Goal: Transaction & Acquisition: Purchase product/service

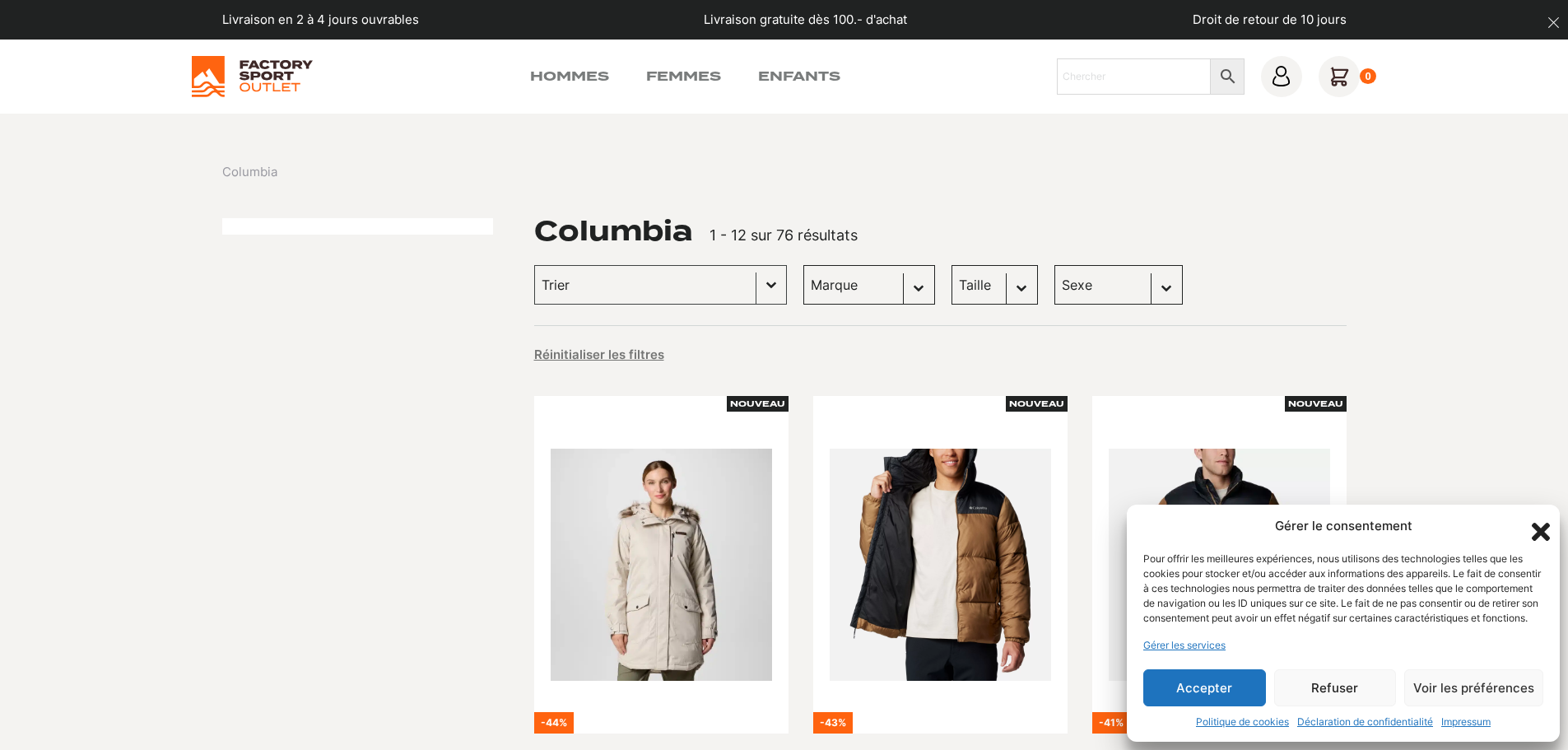
click at [1539, 517] on icon "Fermer la boîte de dialogue" at bounding box center [1541, 531] width 28 height 28
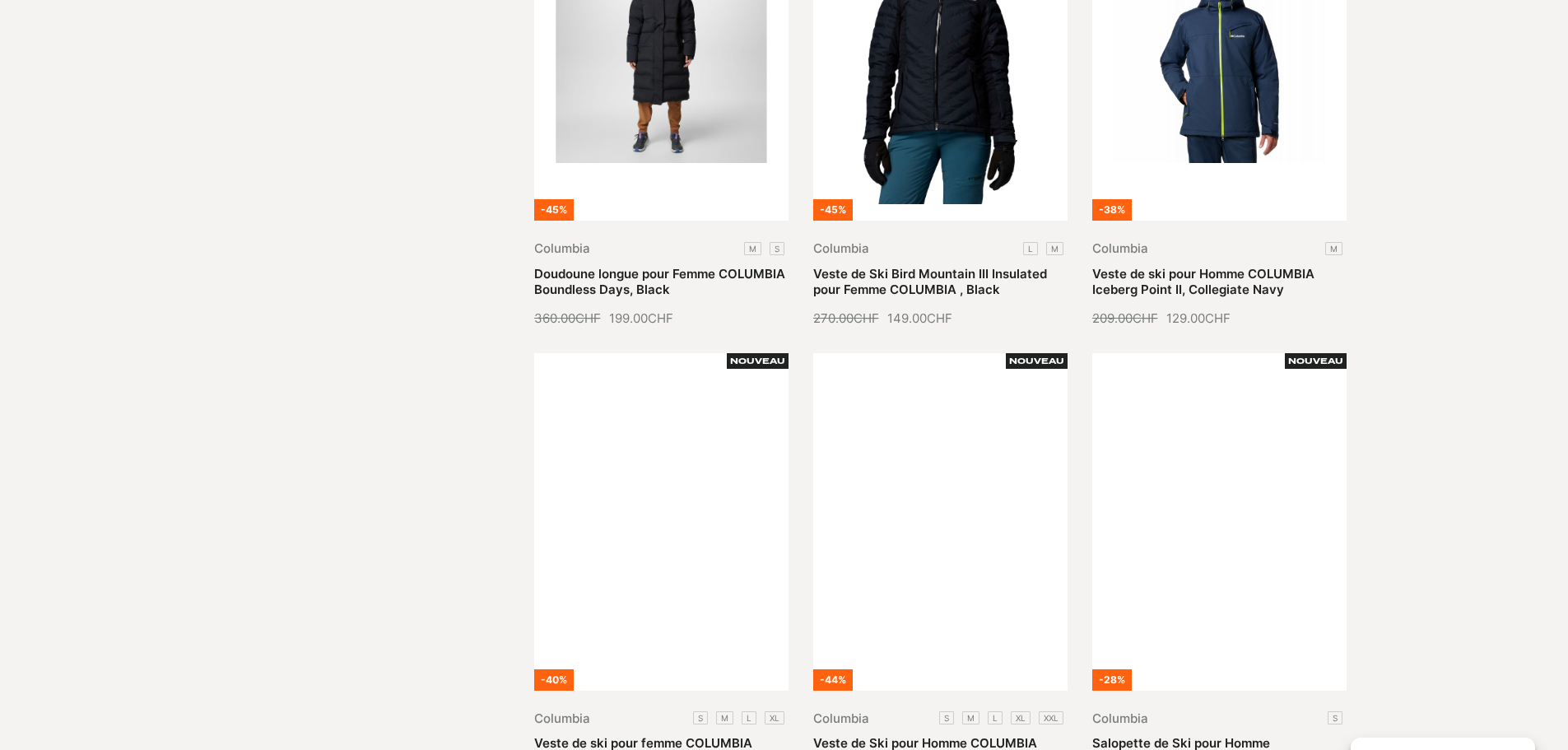
scroll to position [1892, 0]
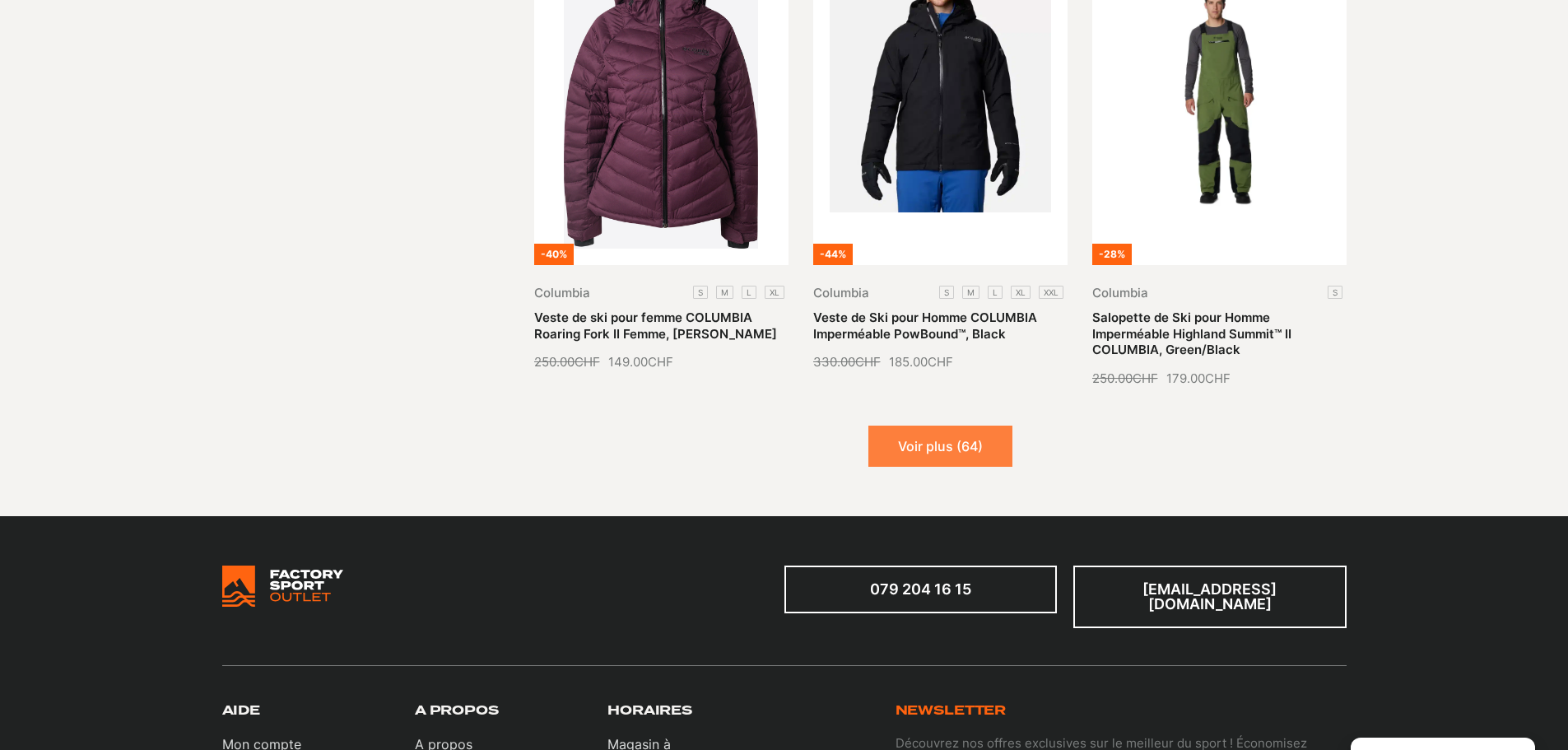
click at [918, 426] on button "Voir plus (64)" at bounding box center [940, 446] width 144 height 41
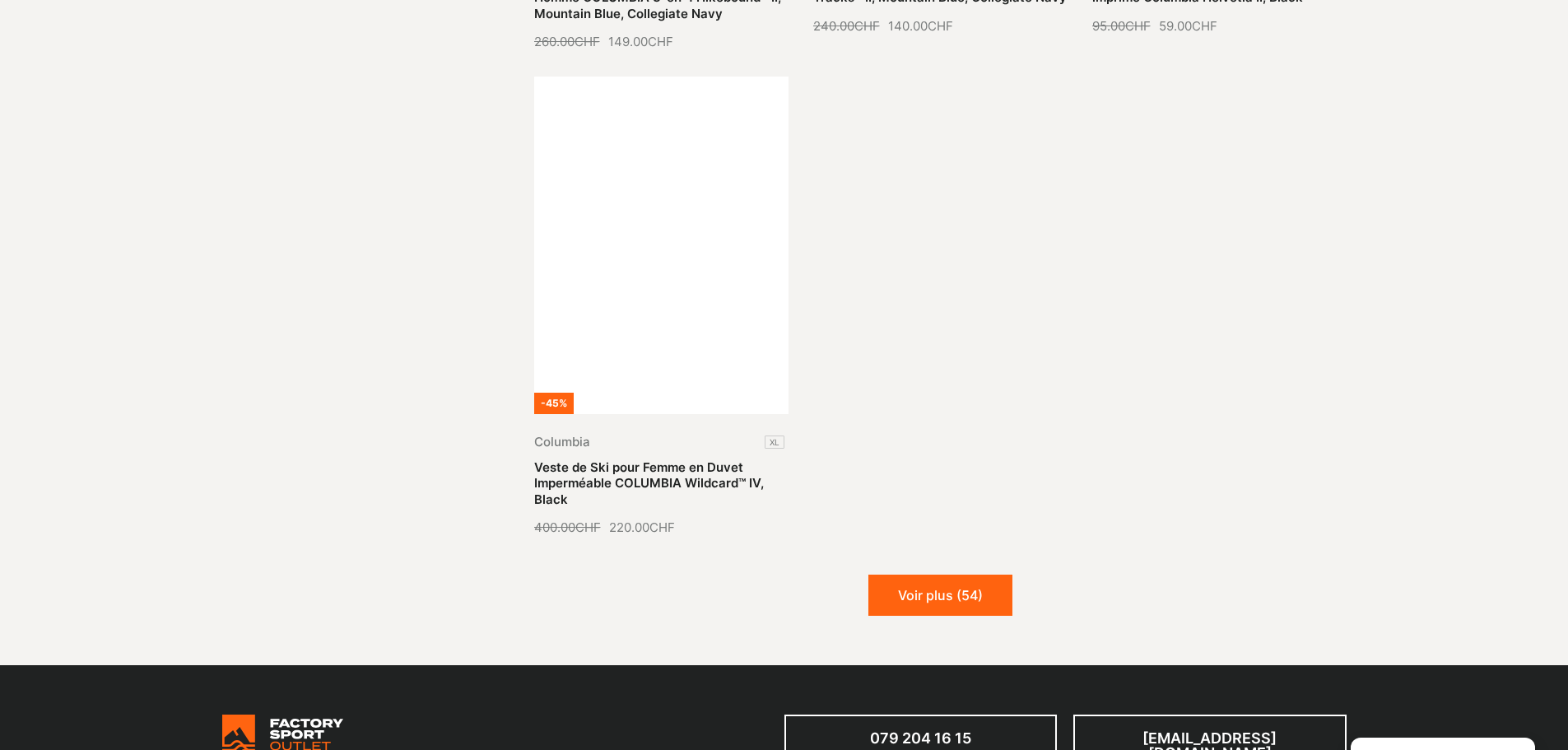
scroll to position [3703, 0]
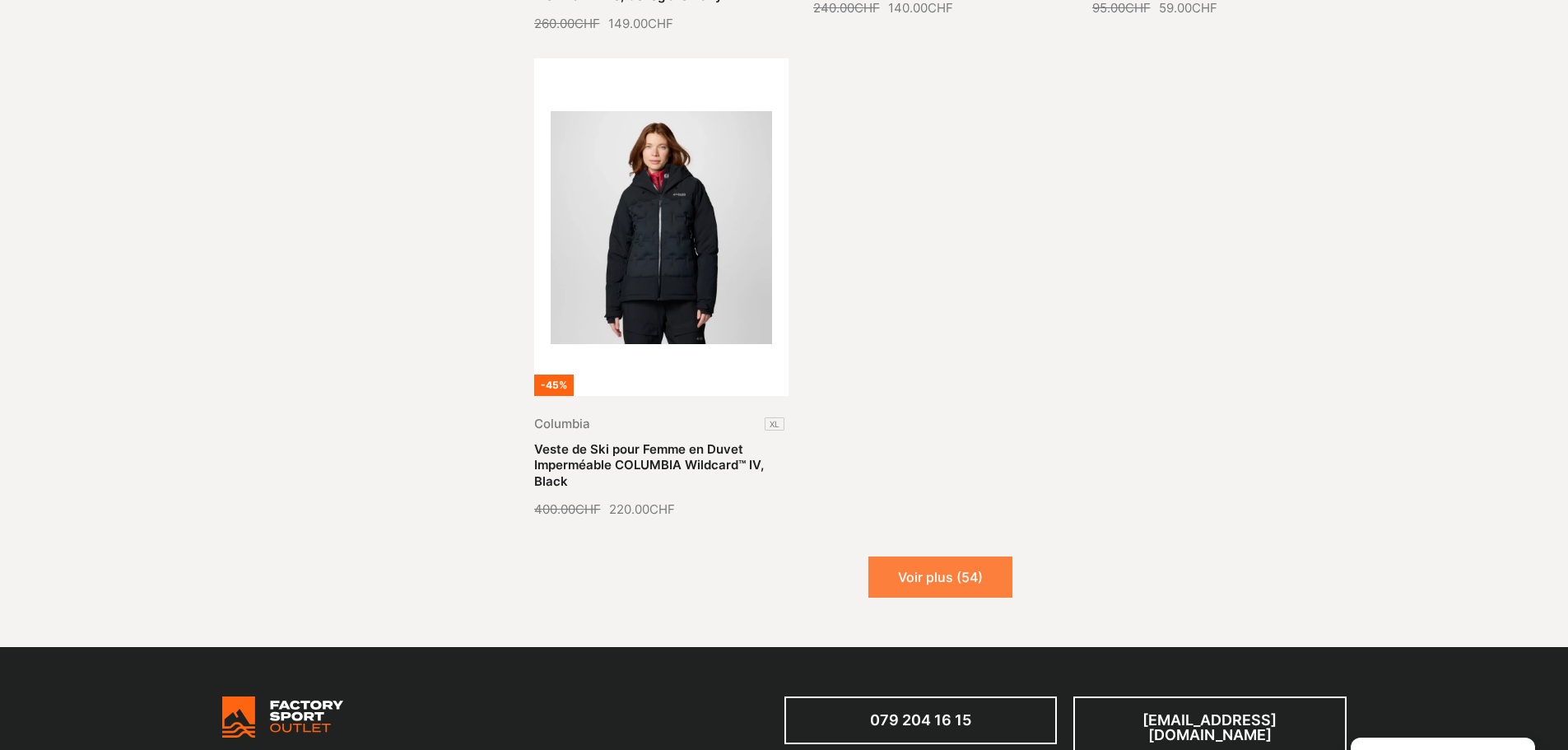
click at [909, 556] on button "Voir plus (54)" at bounding box center [940, 576] width 144 height 41
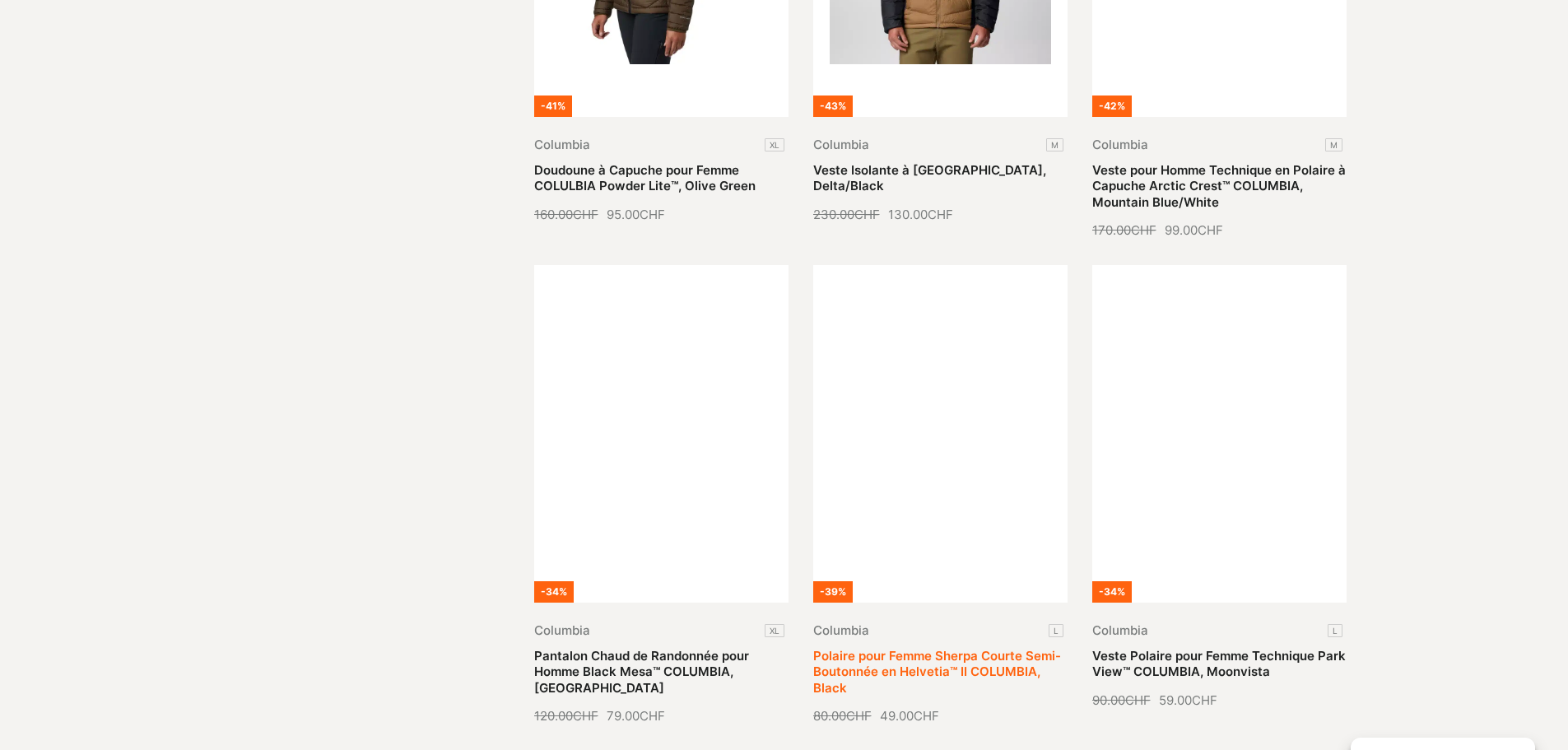
scroll to position [4607, 0]
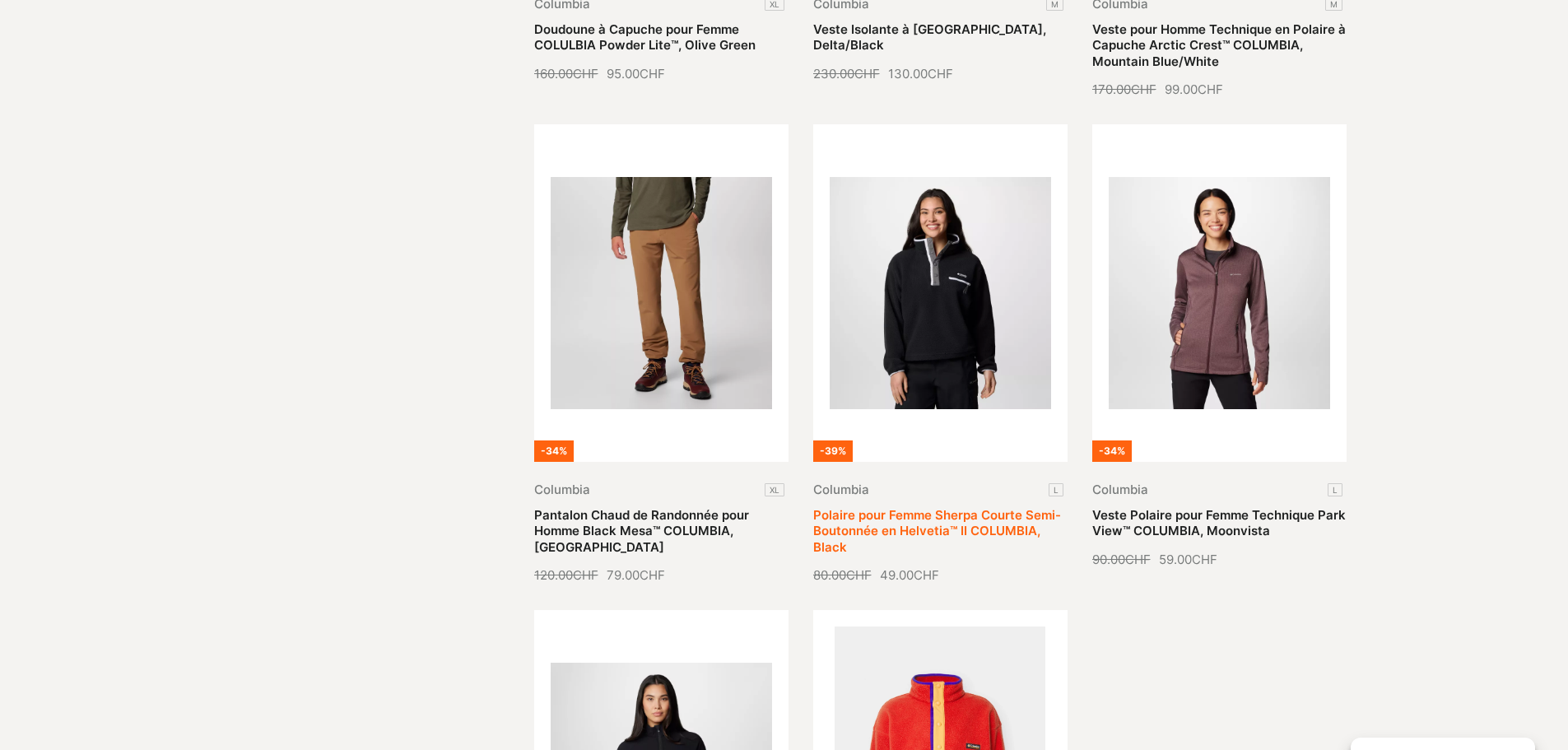
click at [944, 507] on link "Polaire pour Femme Sherpa Courte Semi-Boutonnée en Helvetia™ II COLUMBIA, Black" at bounding box center [937, 530] width 248 height 48
click at [893, 507] on link "Polaire pour Femme Sherpa Courte Semi-Boutonnée en Helvetia™ II COLUMBIA, Black" at bounding box center [937, 530] width 248 height 48
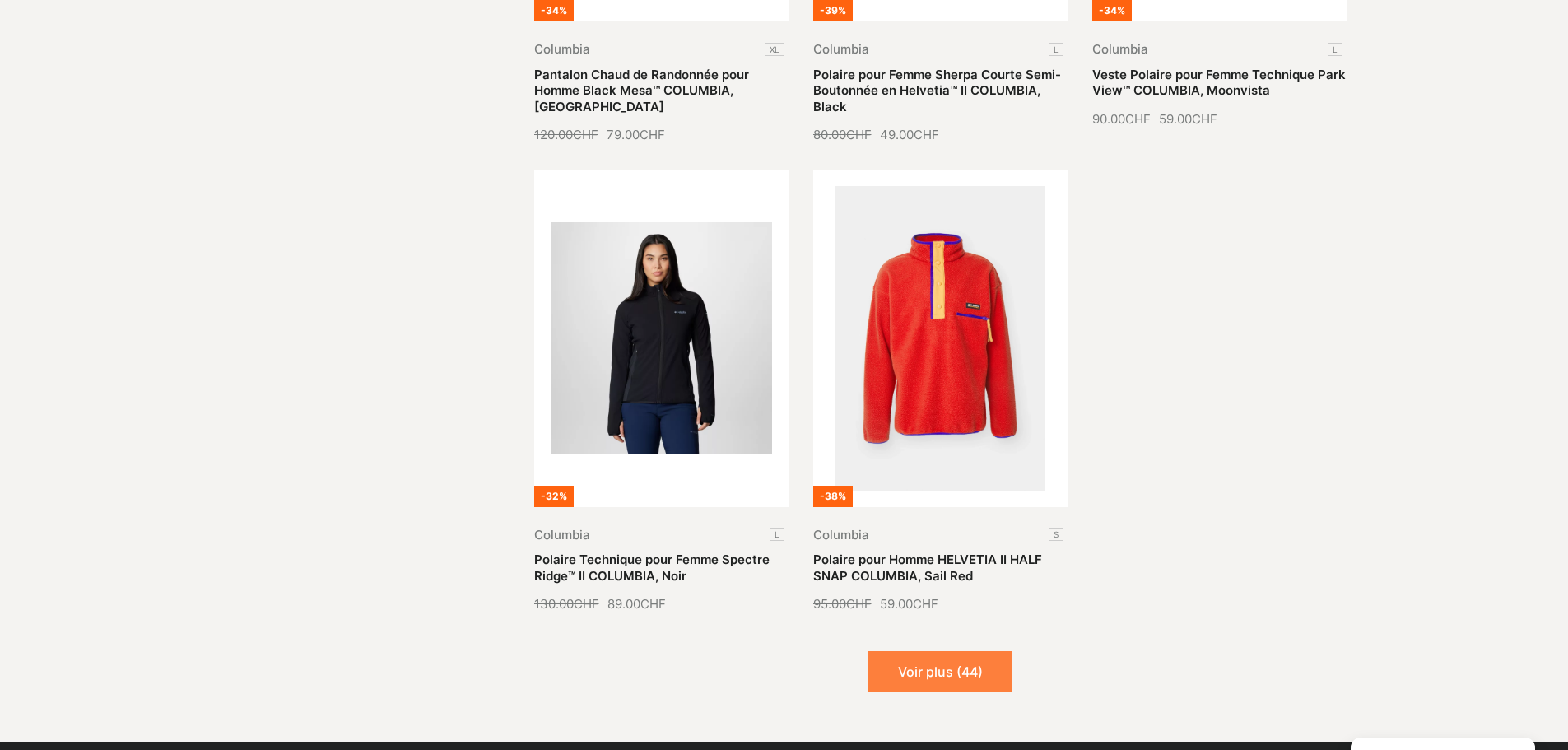
scroll to position [5266, 0]
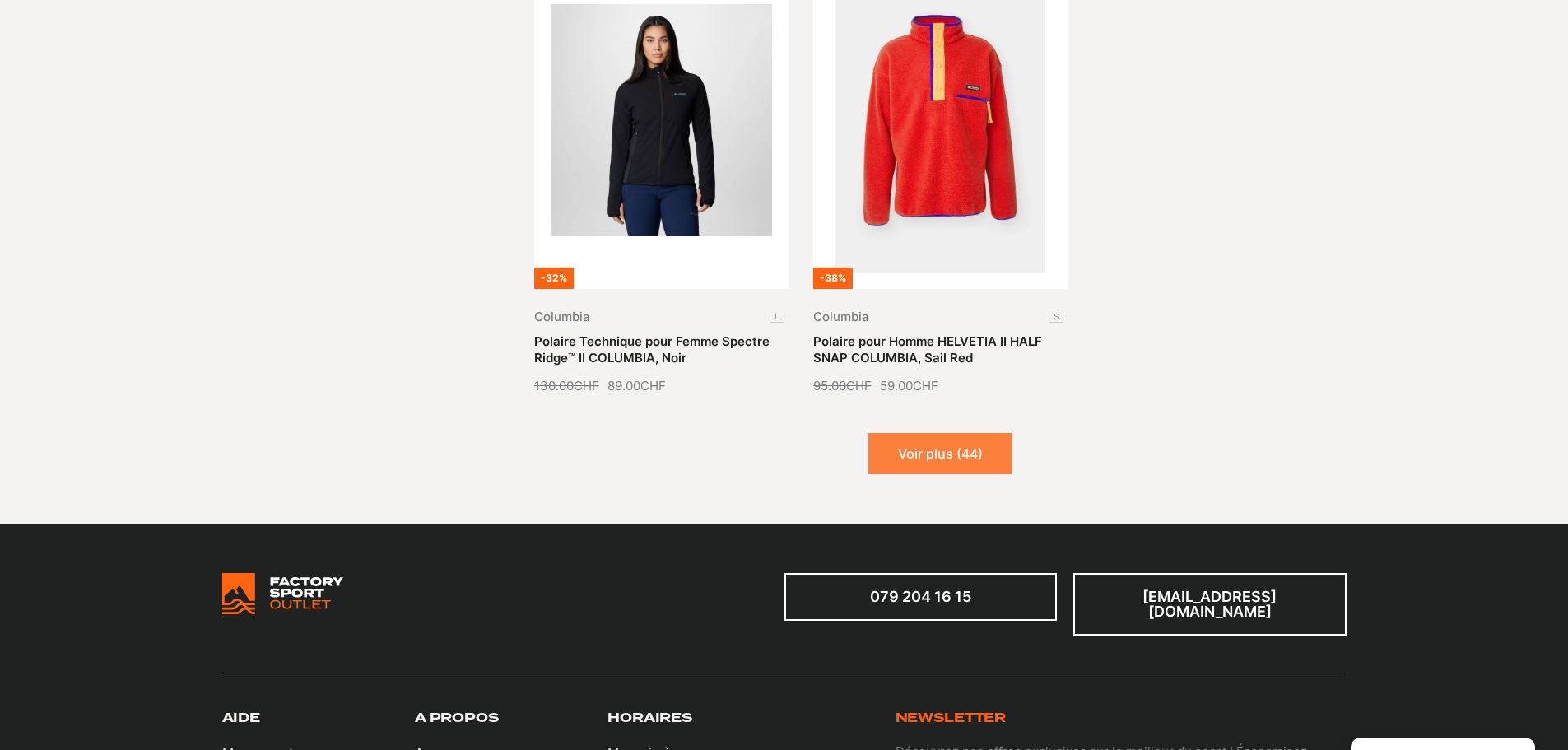
click at [909, 433] on button "Voir plus (44)" at bounding box center [940, 453] width 144 height 41
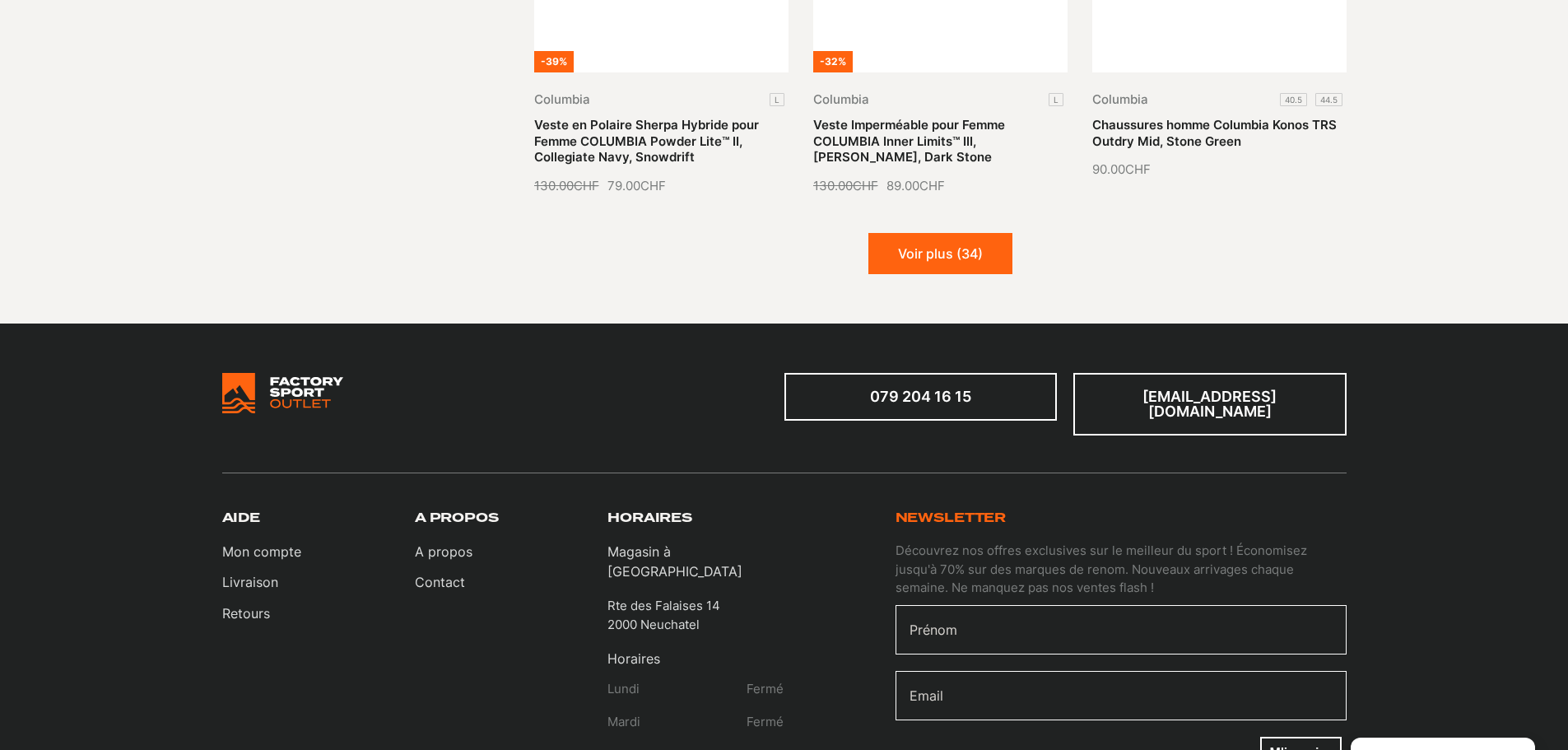
scroll to position [6911, 0]
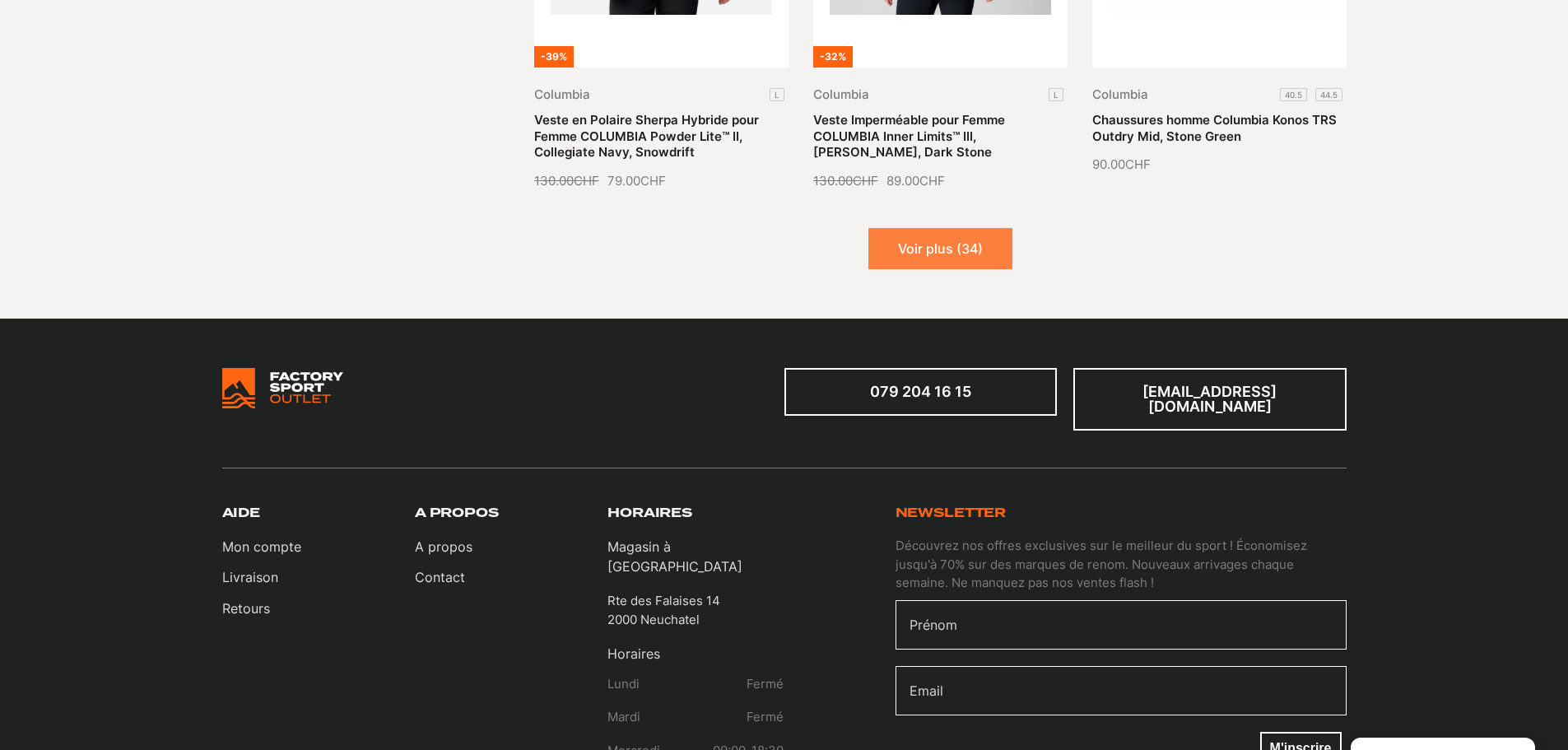
click at [950, 228] on button "Voir plus (34)" at bounding box center [940, 248] width 144 height 41
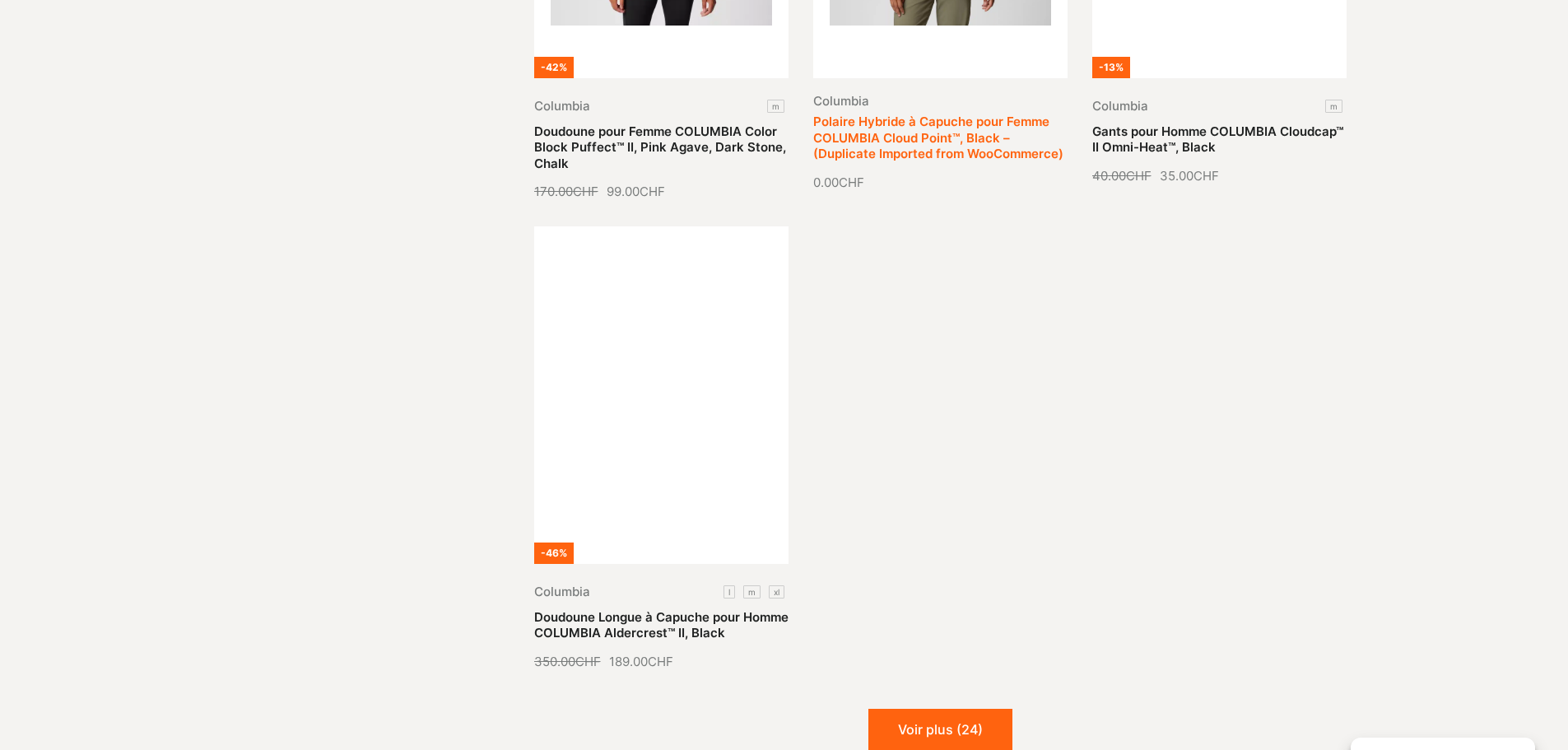
scroll to position [8392, 0]
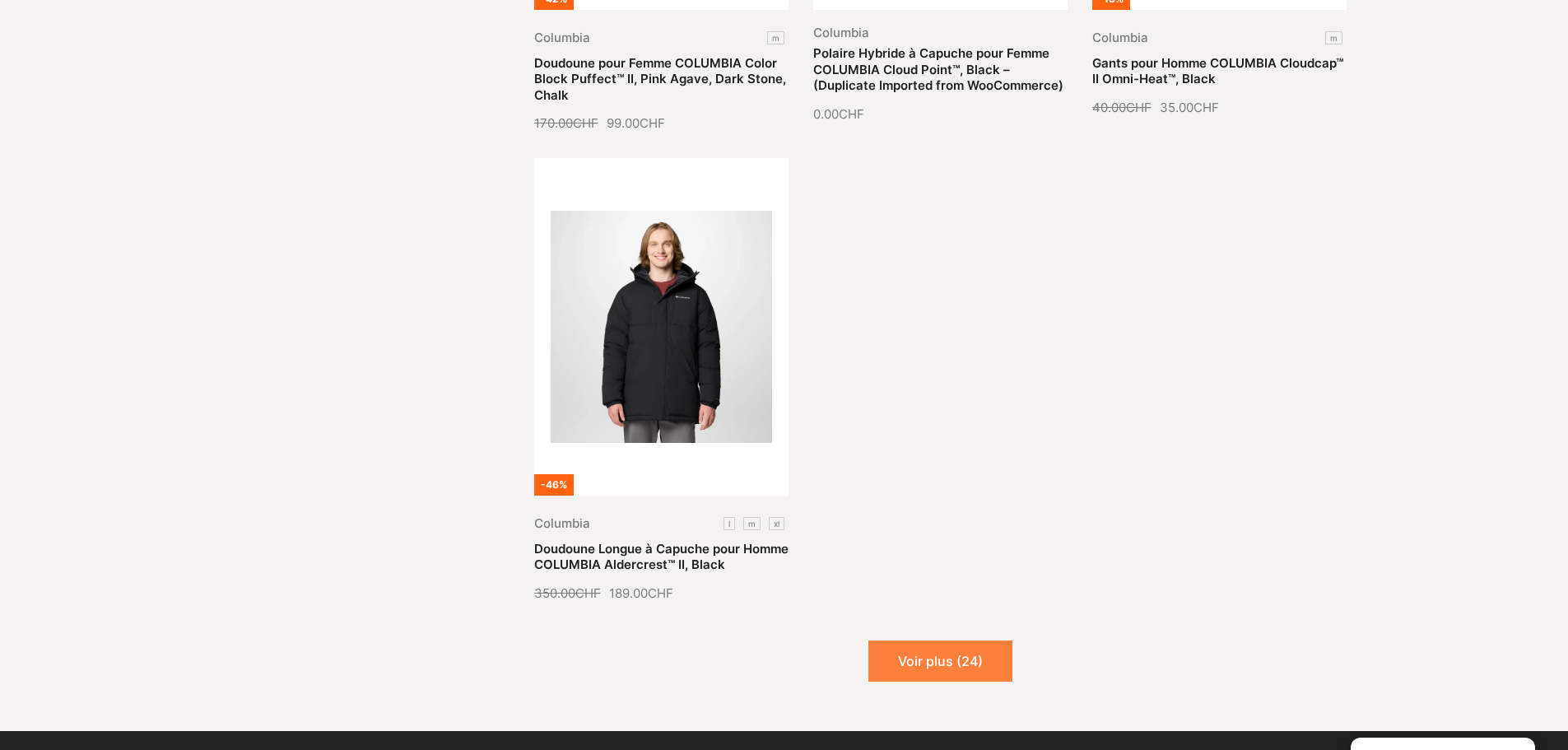
click at [938, 640] on button "Voir plus (24)" at bounding box center [940, 660] width 144 height 41
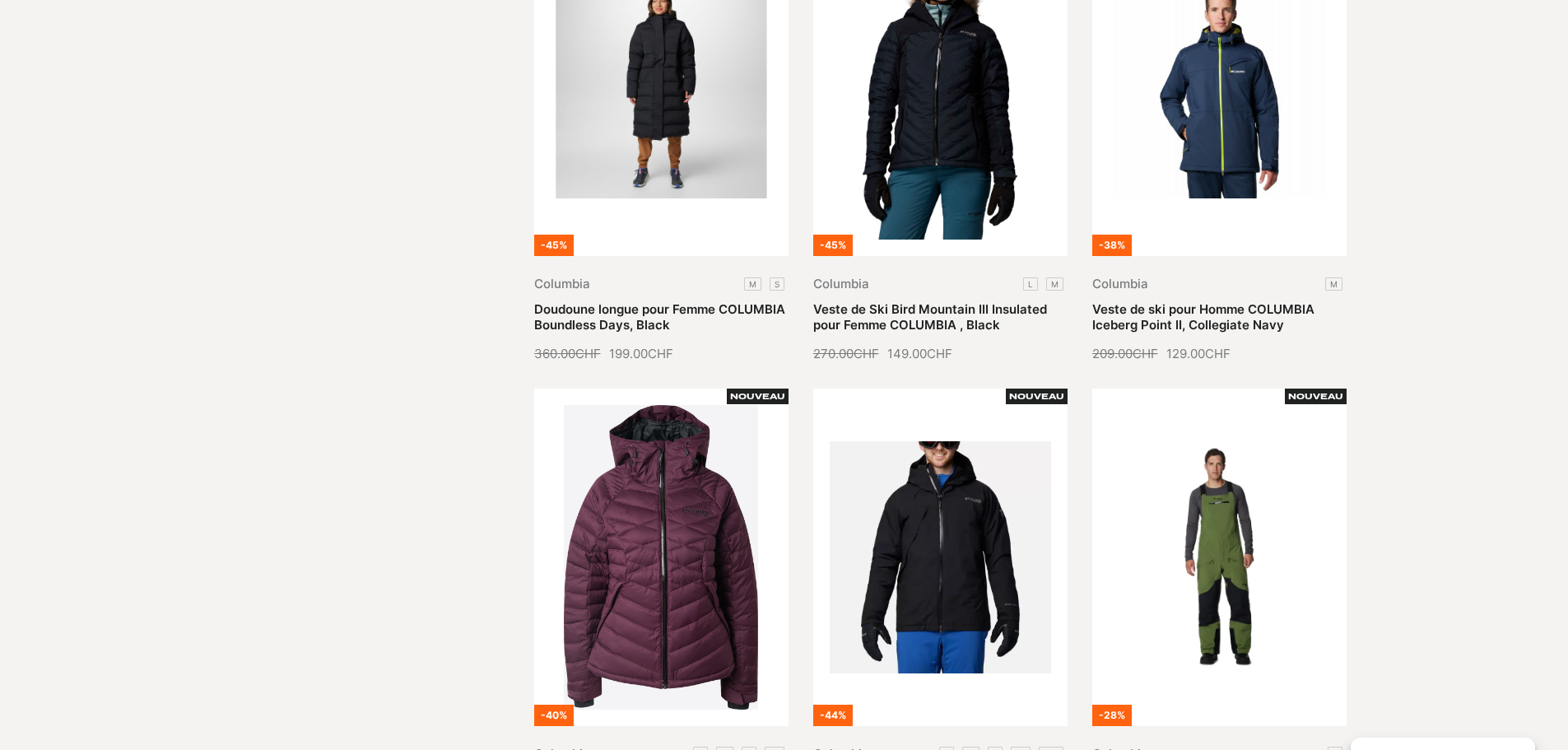
scroll to position [0, 0]
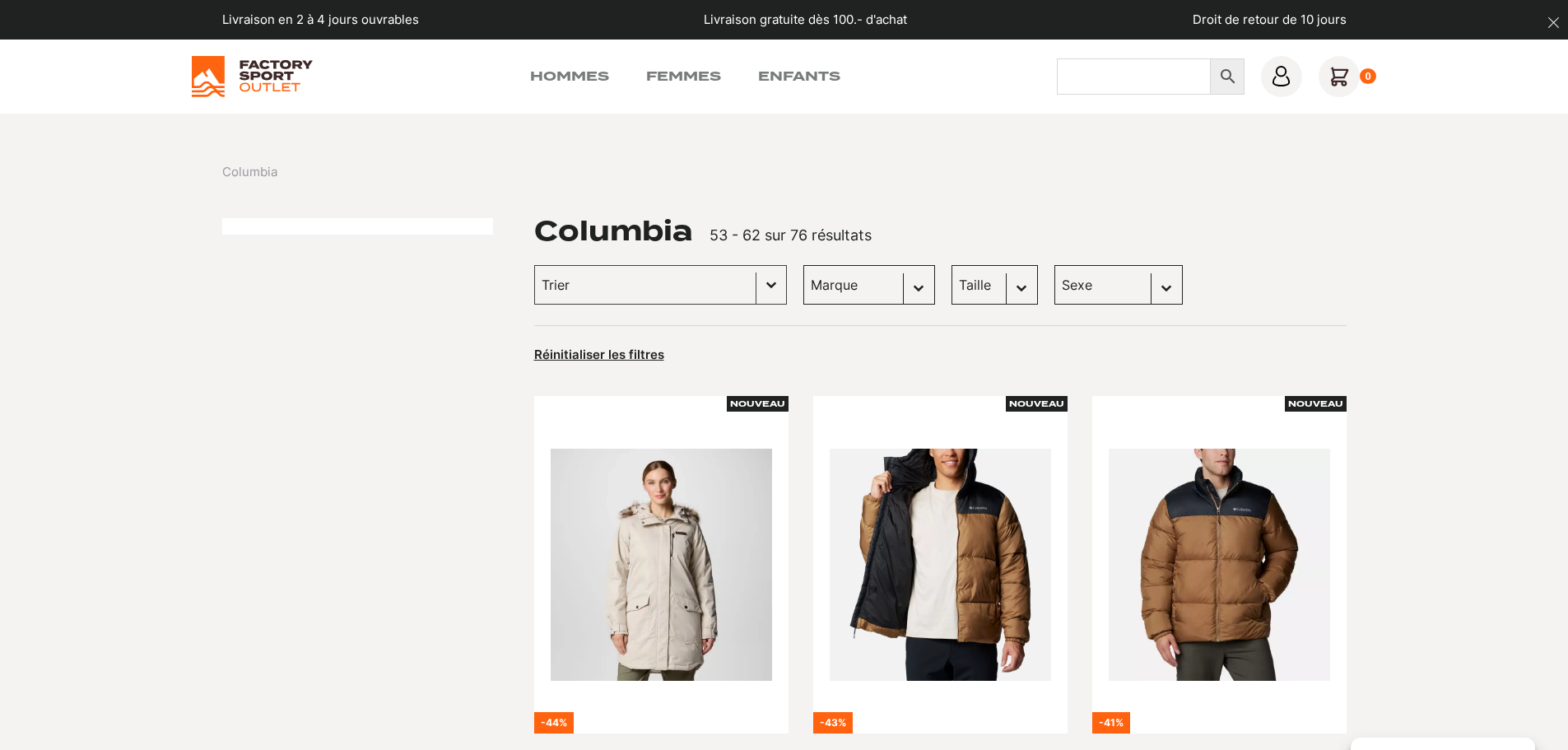
click at [1129, 72] on input "Chercher" at bounding box center [1133, 77] width 154 height 37
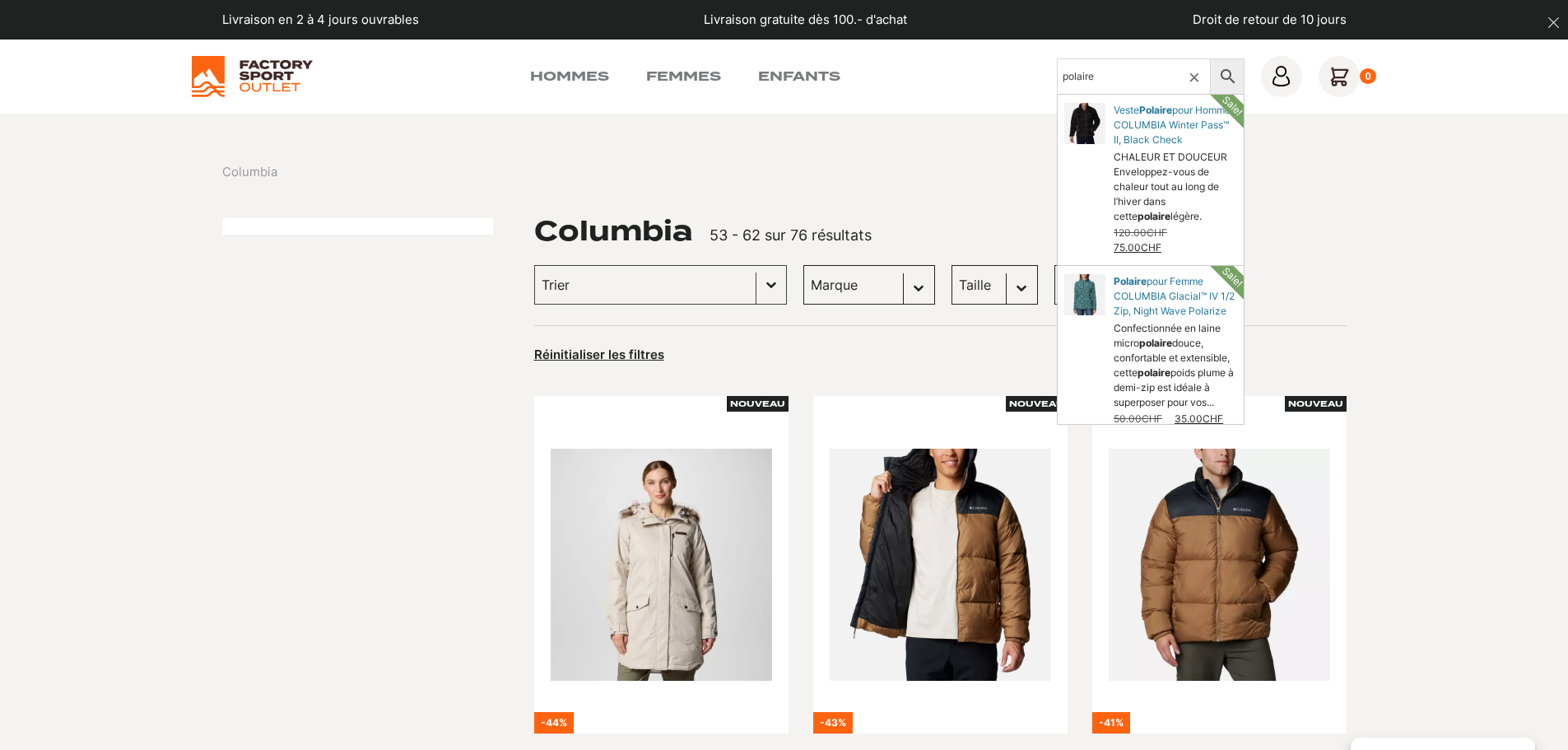
type input "polaire"
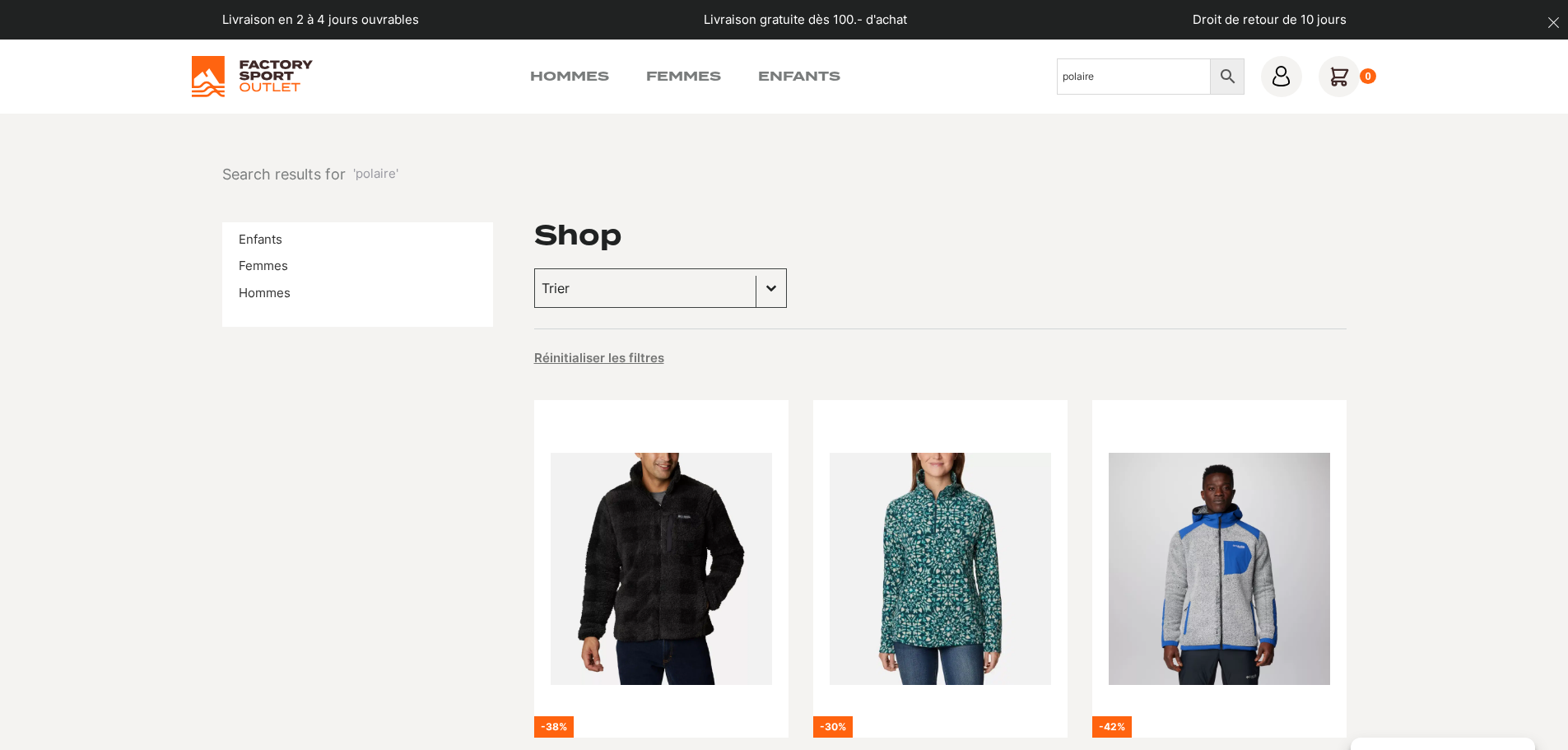
click at [1113, 79] on input "polaire" at bounding box center [1133, 77] width 154 height 37
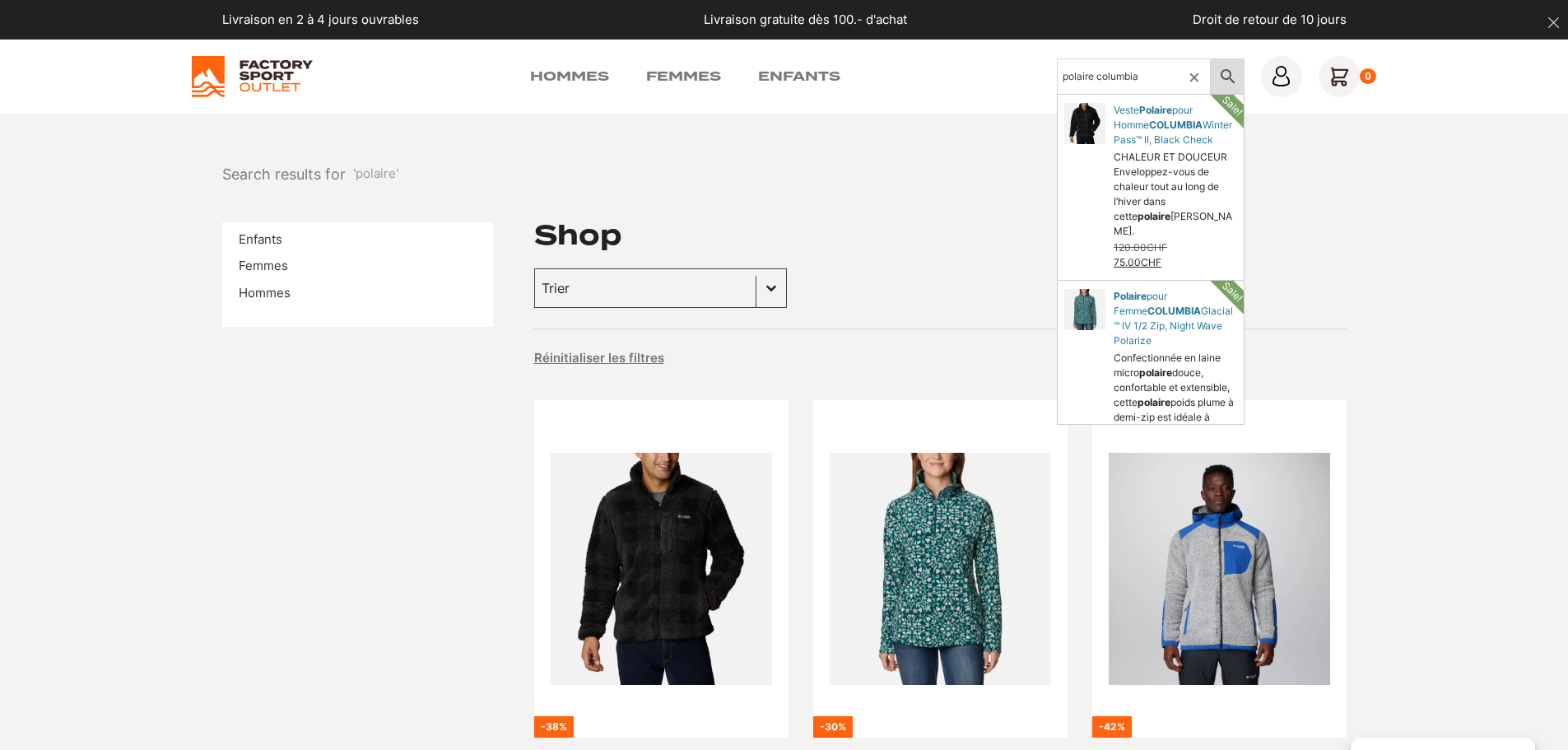
type input "polaire columbia"
click at [1229, 69] on icon at bounding box center [1229, 76] width 35 height 20
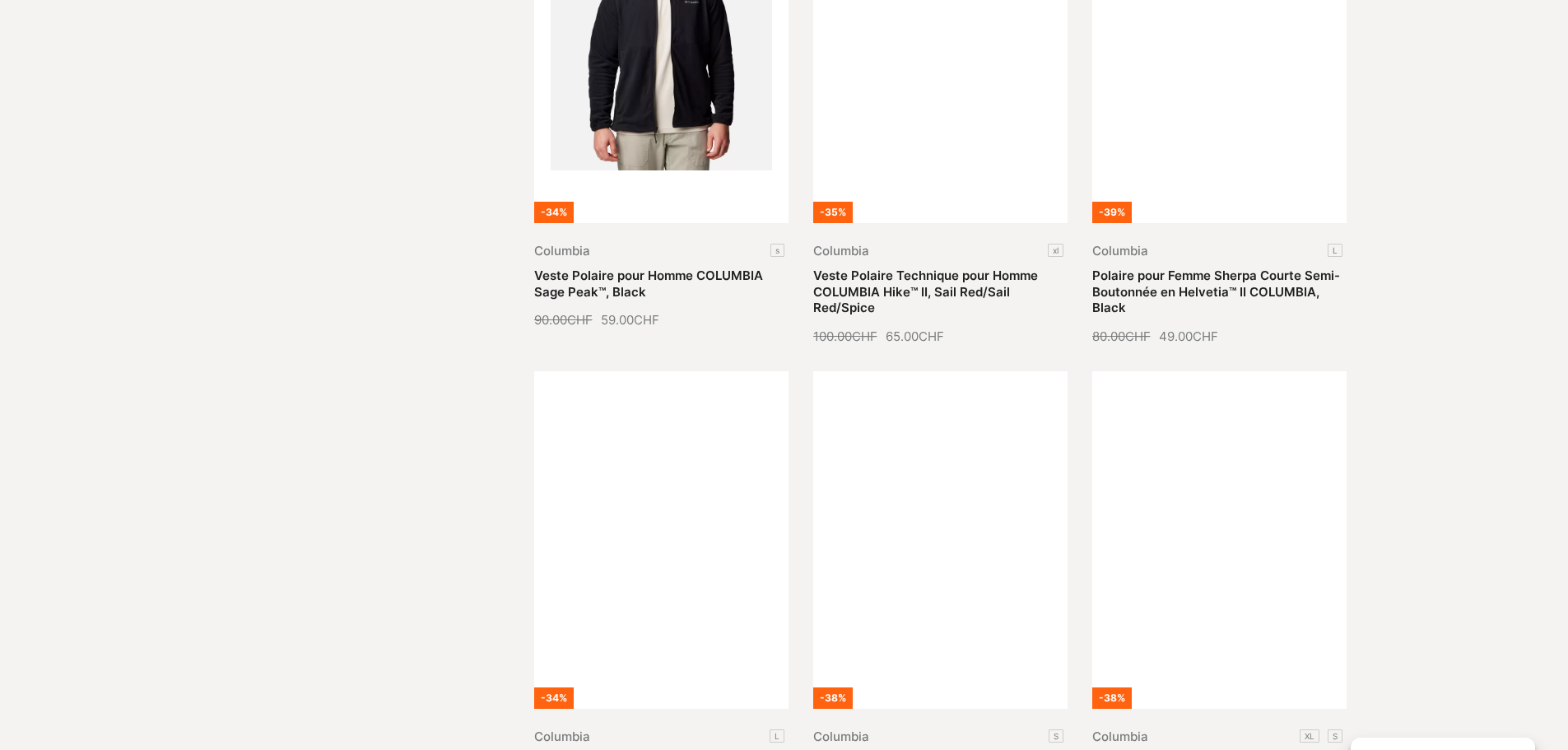
scroll to position [1481, 0]
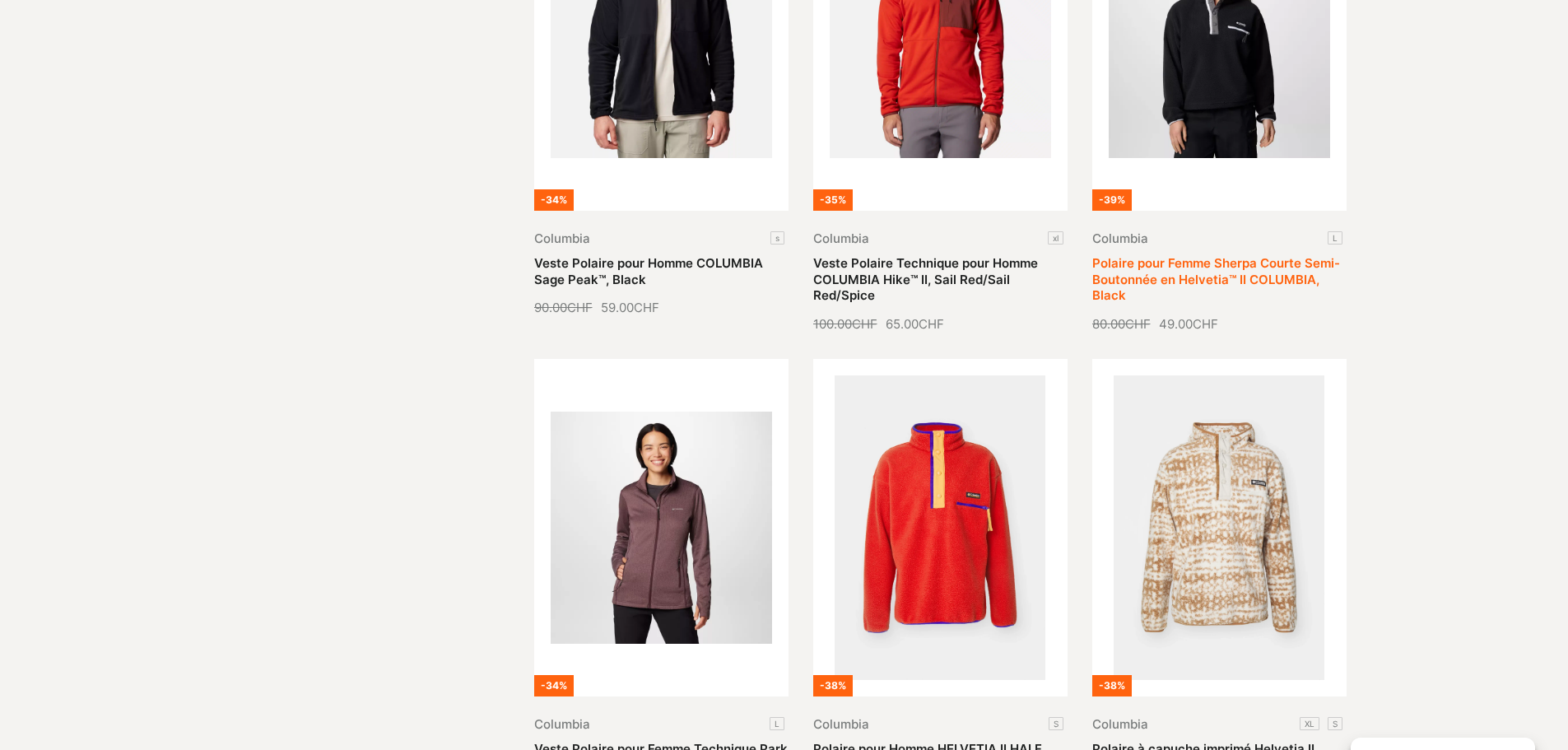
click at [1181, 269] on link "Polaire pour Femme Sherpa Courte Semi-Boutonnée en Helvetia™ II COLUMBIA, Black" at bounding box center [1216, 278] width 248 height 48
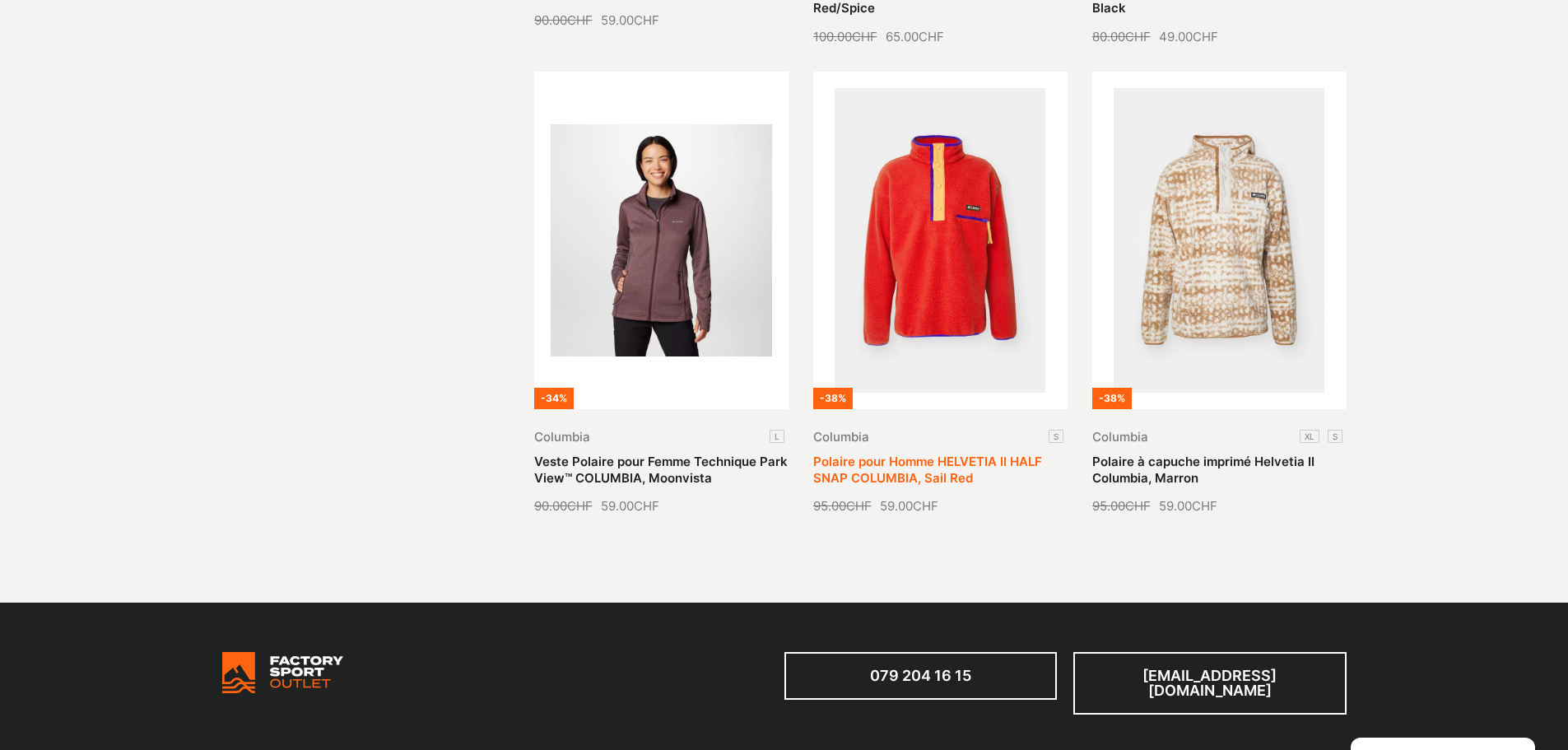
scroll to position [1892, 0]
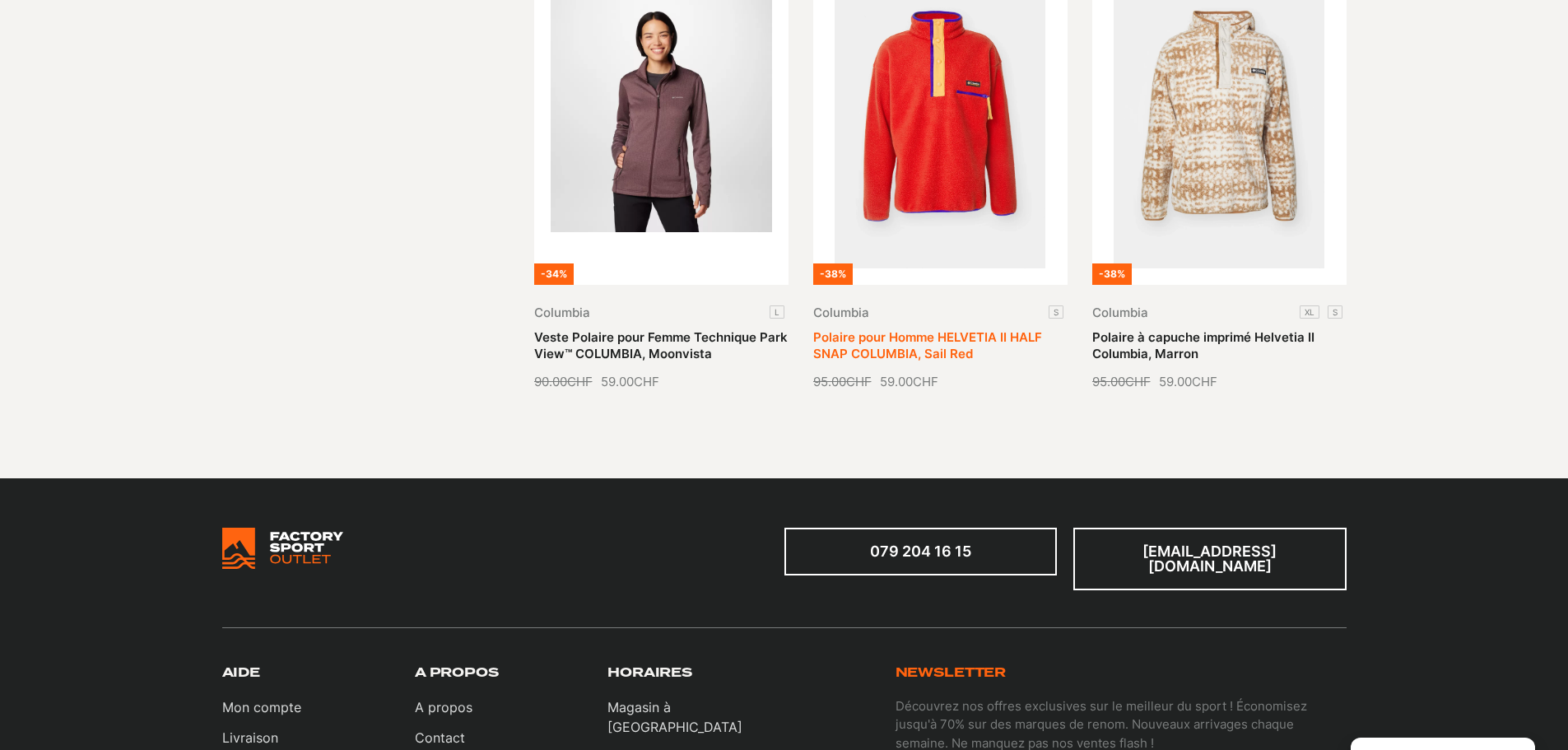
click at [895, 344] on link "Polaire pour Homme HELVETIA II HALF SNAP COLUMBIA, Sail Red" at bounding box center [928, 344] width 229 height 32
